Goal: Information Seeking & Learning: Learn about a topic

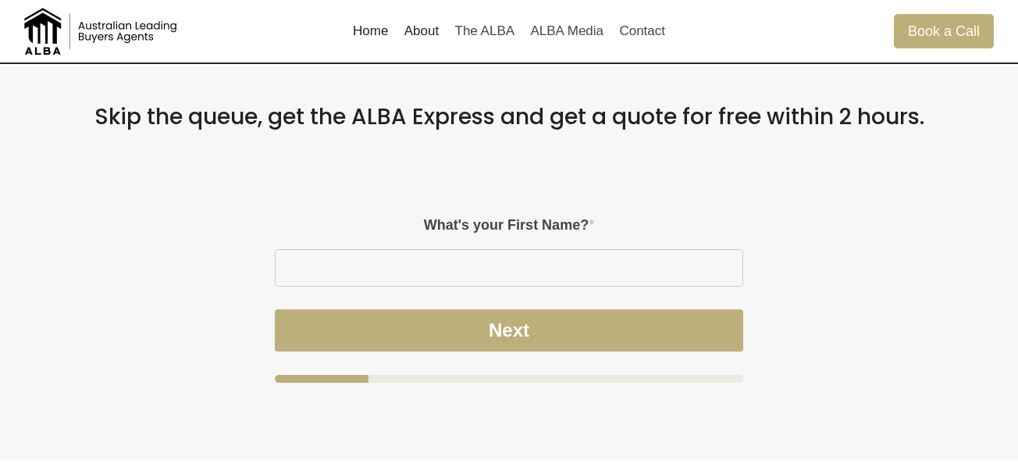
scroll to position [798, 0]
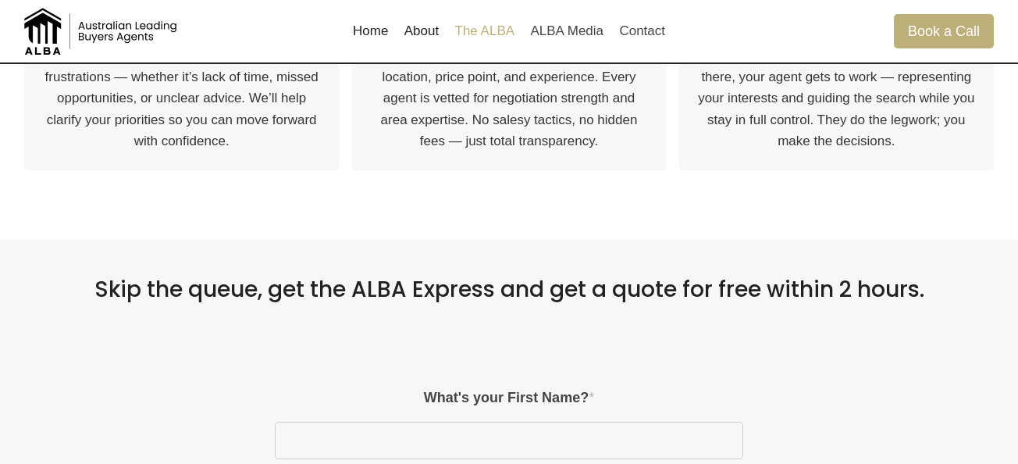
click at [499, 32] on link "The ALBA" at bounding box center [484, 30] width 76 height 37
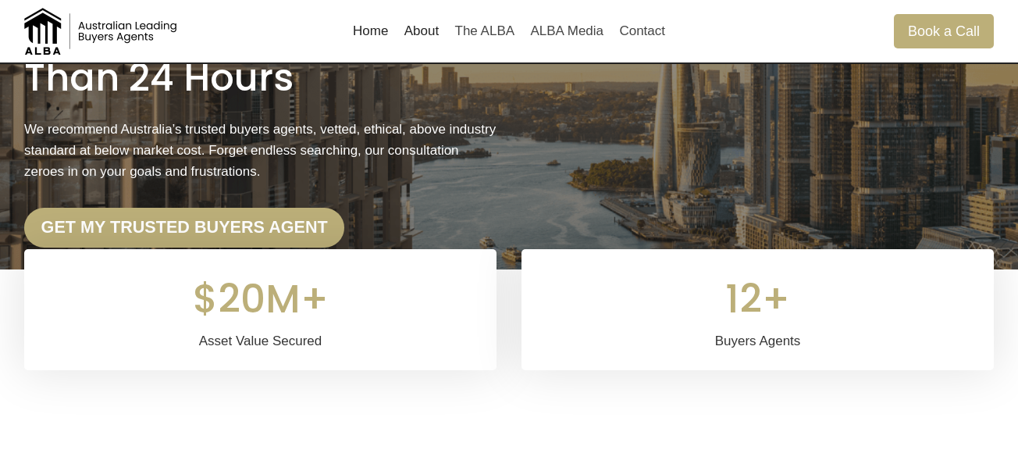
scroll to position [0, 0]
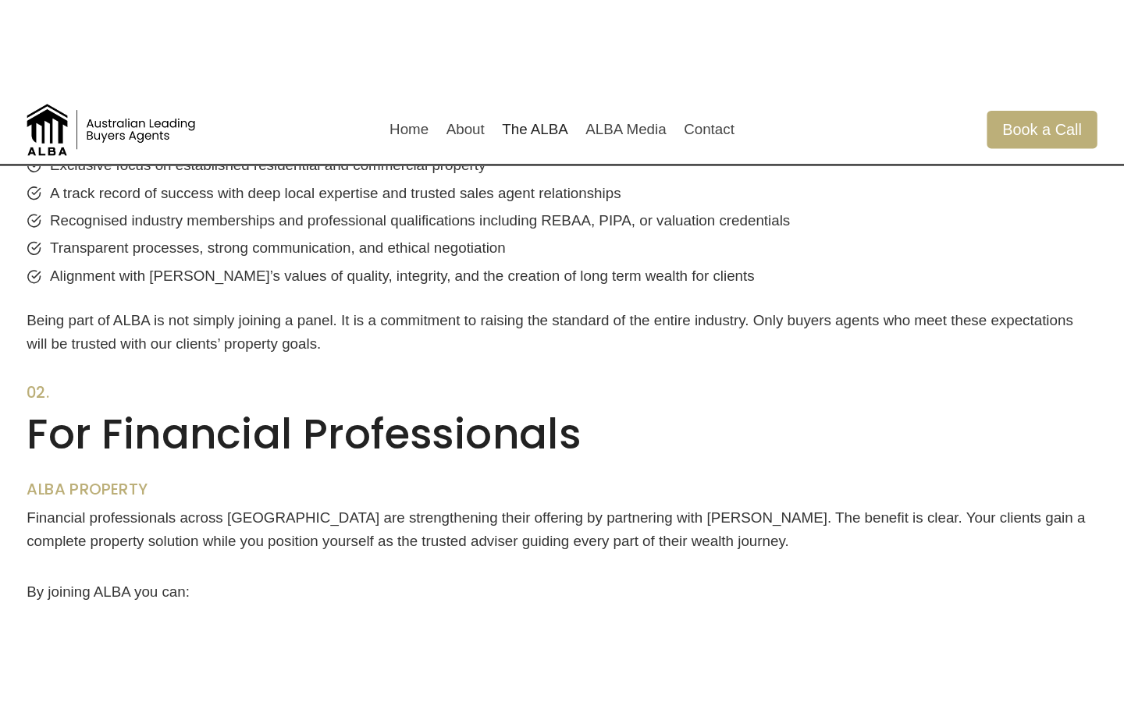
scroll to position [805, 0]
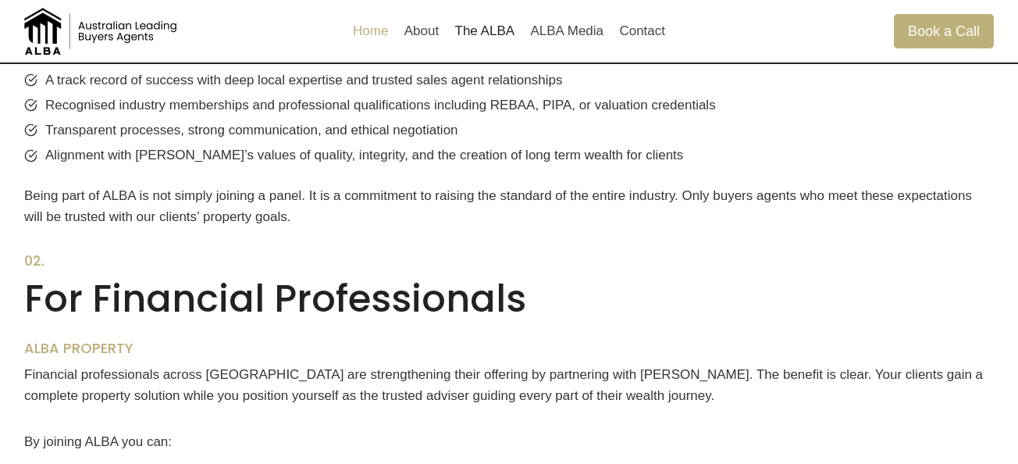
click at [365, 41] on link "Home" at bounding box center [371, 30] width 52 height 37
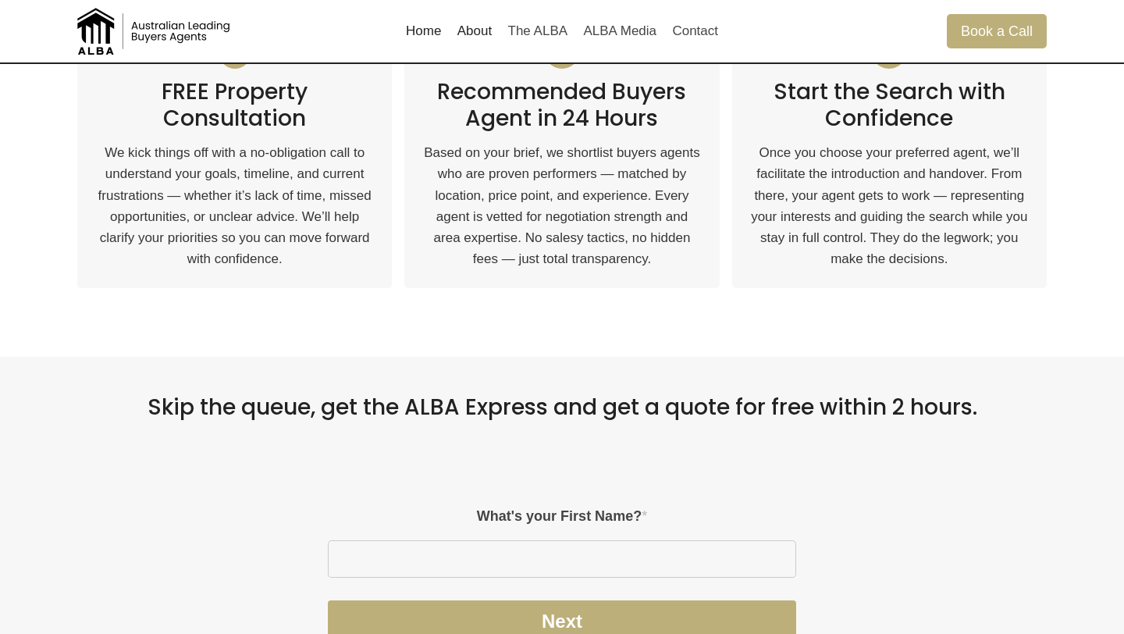
scroll to position [822, 0]
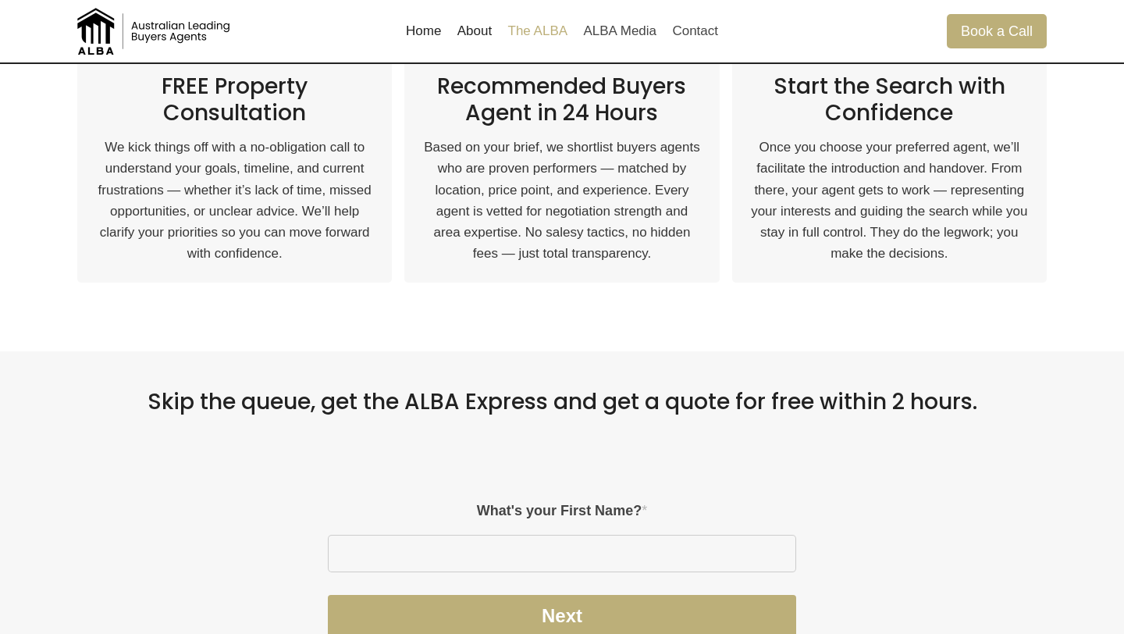
click at [553, 33] on link "The ALBA" at bounding box center [538, 30] width 76 height 37
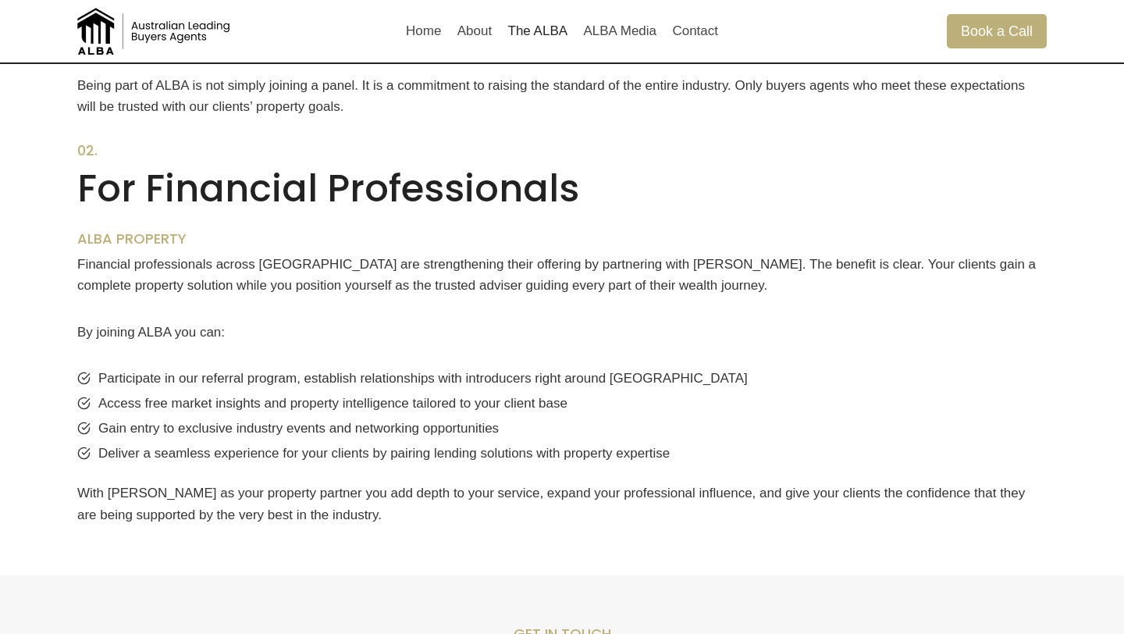
scroll to position [1054, 0]
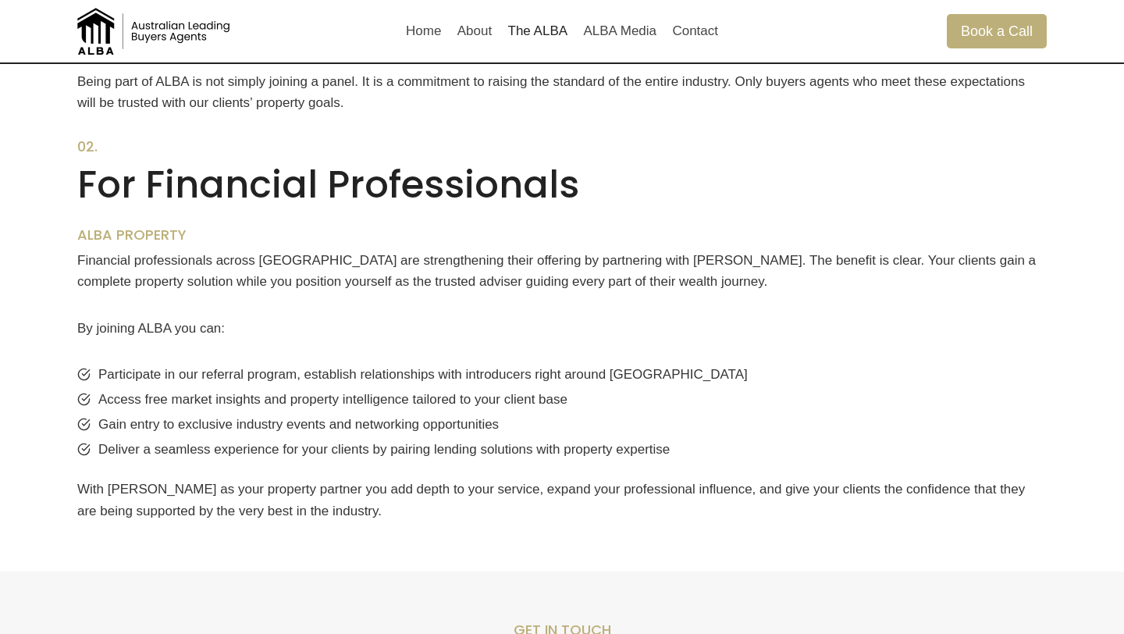
click at [556, 121] on div "01. For Buyers Agents ALBA PROPERTY At ALBA our responsibility is clear. Buyers…" at bounding box center [562, 44] width 1007 height 1054
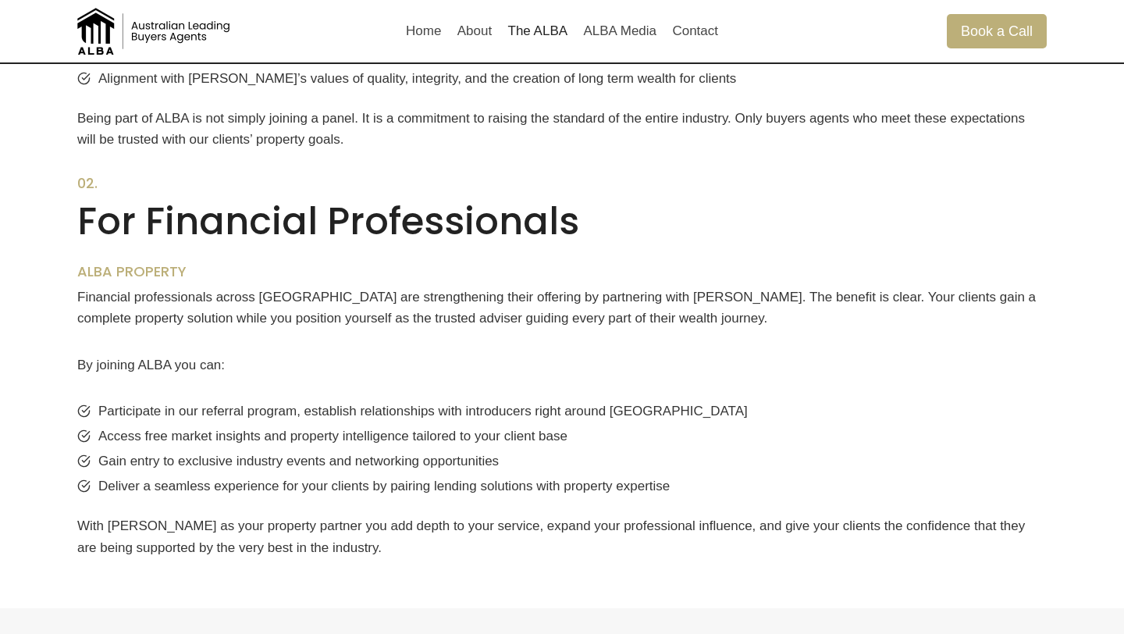
scroll to position [1011, 0]
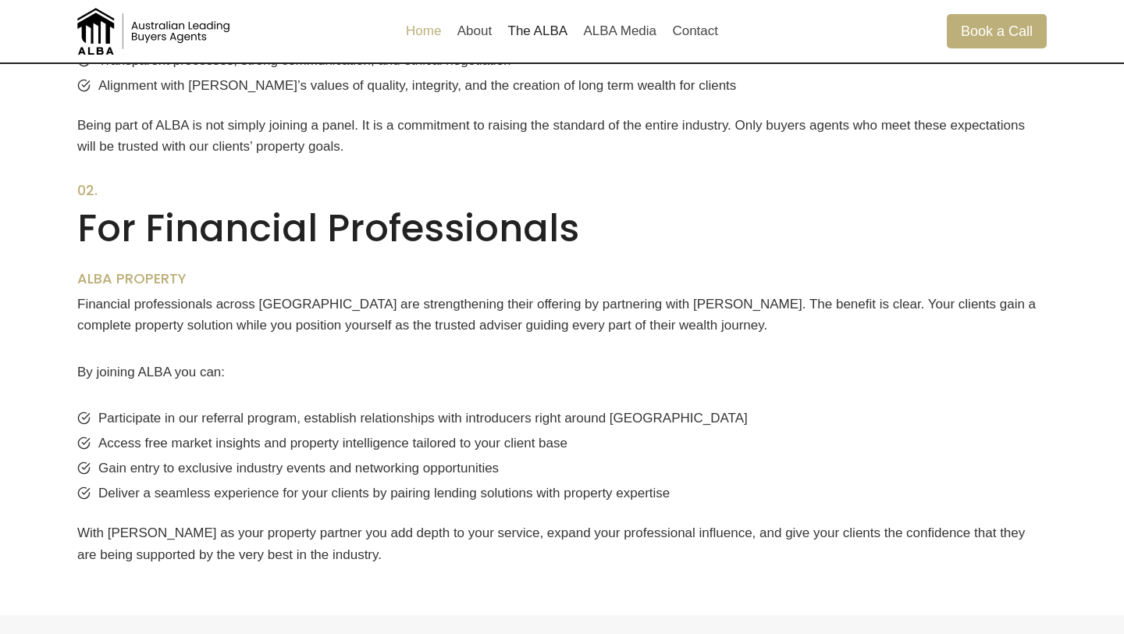
click at [425, 35] on link "Home" at bounding box center [424, 30] width 52 height 37
click at [426, 41] on link "Home" at bounding box center [424, 30] width 52 height 37
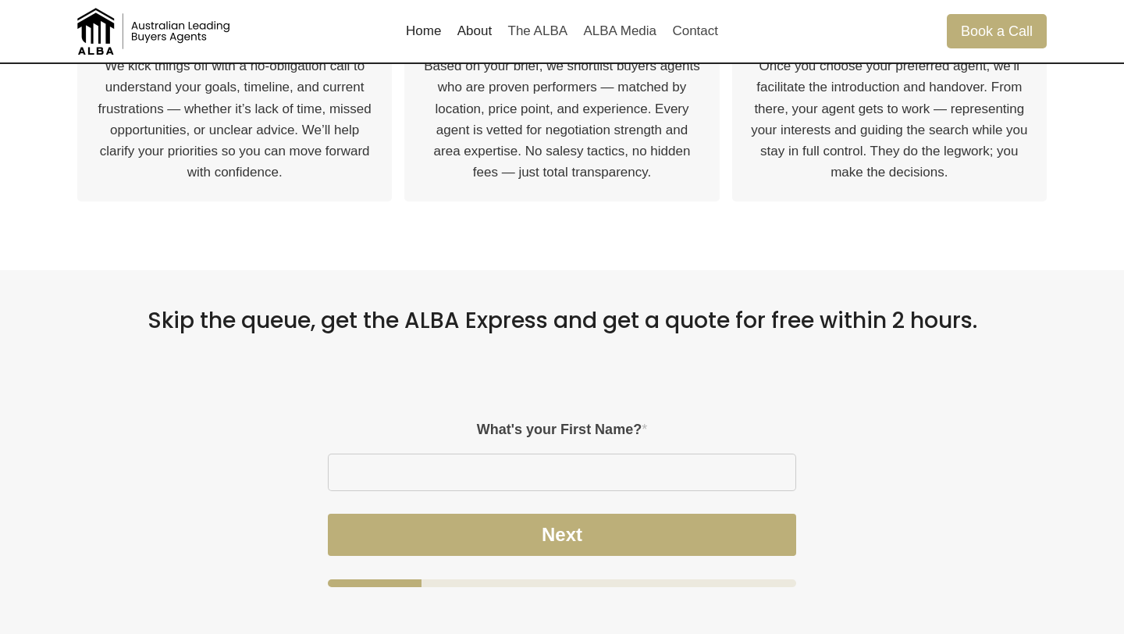
scroll to position [890, 0]
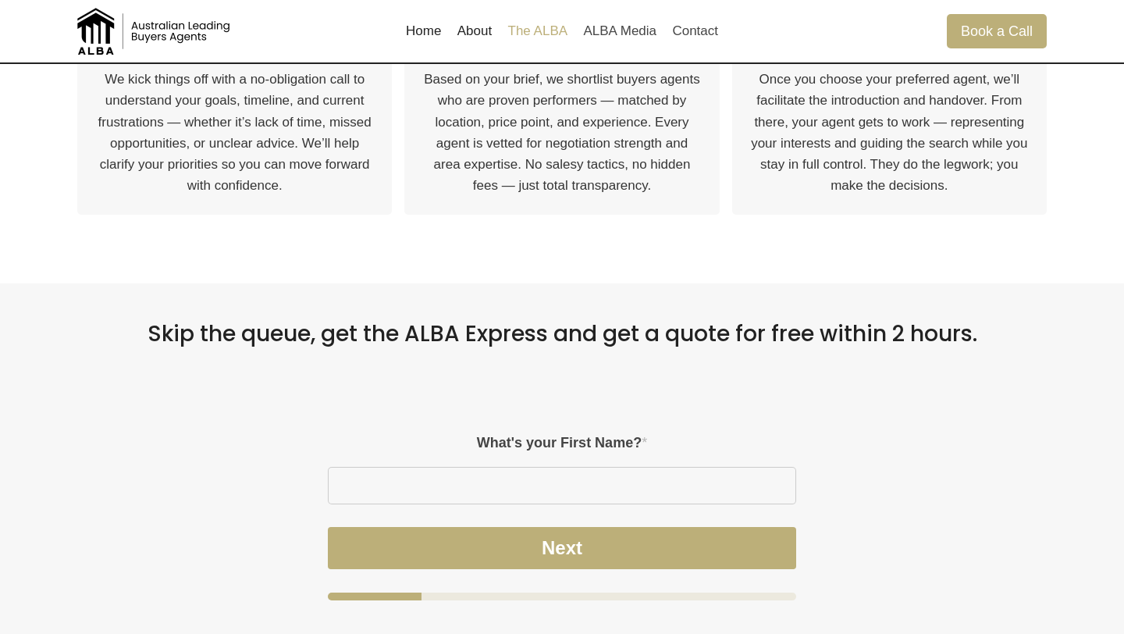
click at [550, 29] on link "The ALBA" at bounding box center [538, 30] width 76 height 37
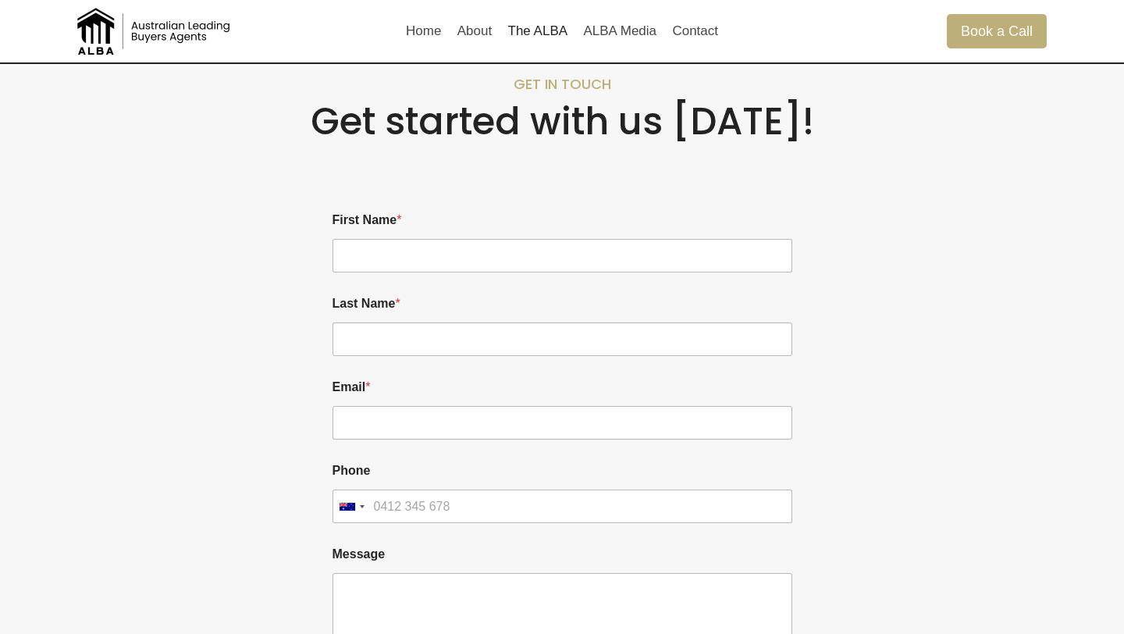
scroll to position [1599, 0]
